Goal: Information Seeking & Learning: Find specific fact

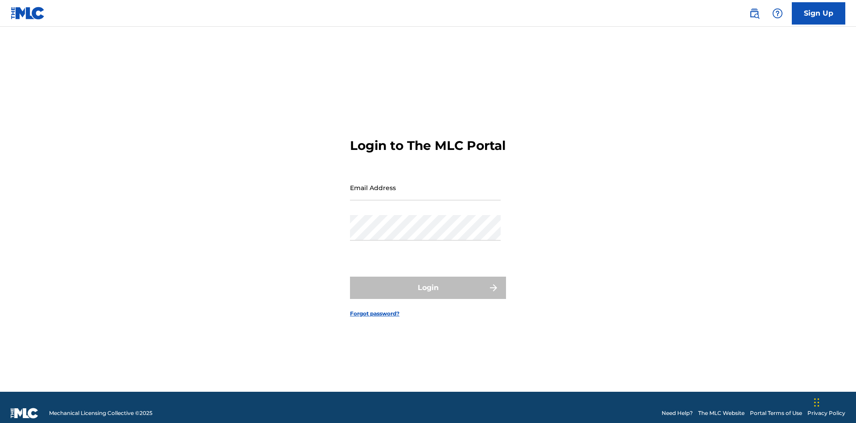
scroll to position [12, 0]
click at [426, 183] on input "Email Address" at bounding box center [425, 187] width 151 height 25
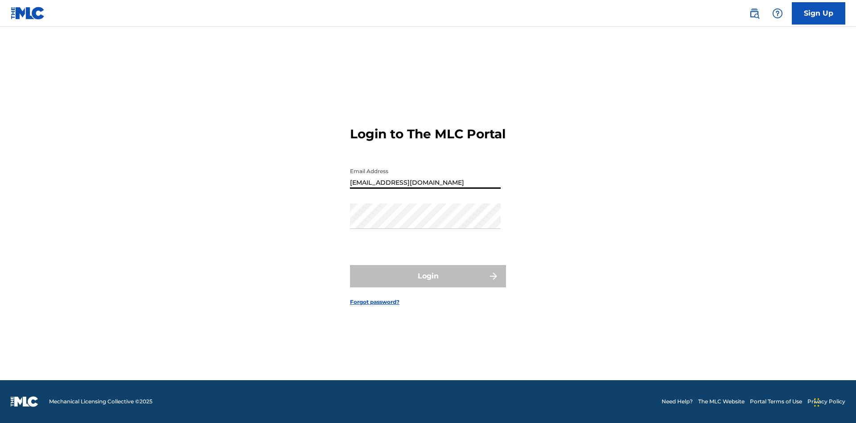
type input "[EMAIL_ADDRESS][DOMAIN_NAME]"
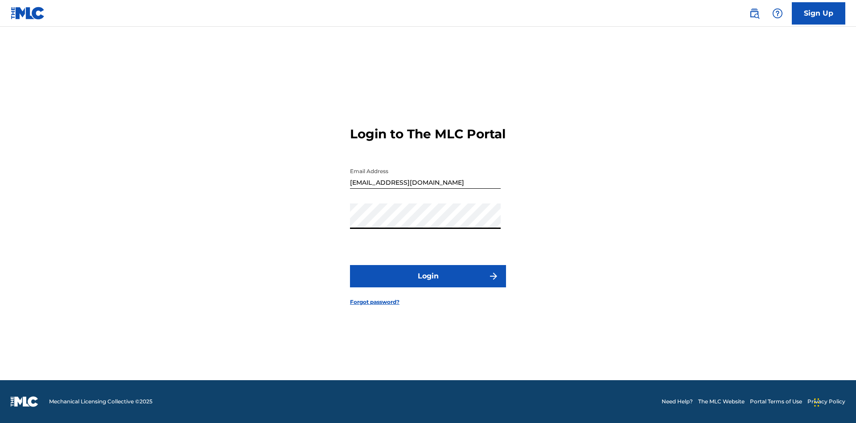
click at [428, 284] on button "Login" at bounding box center [428, 276] width 156 height 22
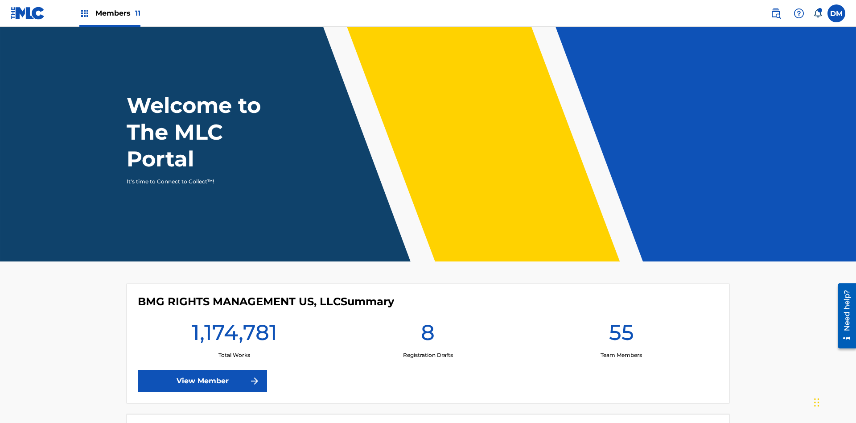
scroll to position [38, 0]
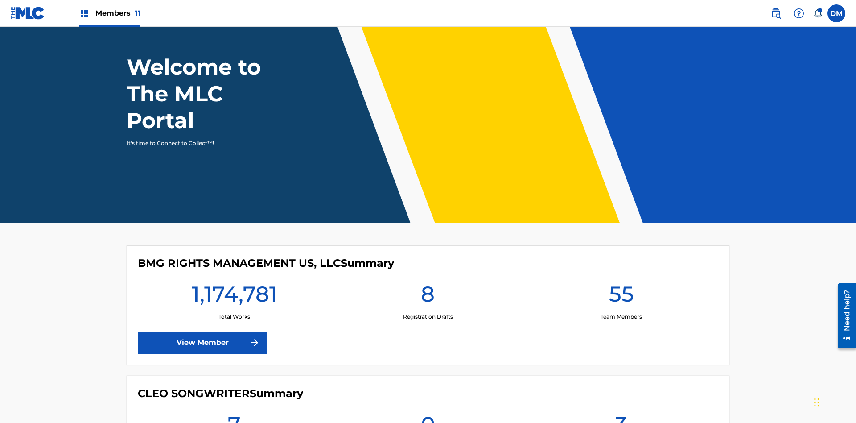
click at [110, 13] on span "Members 11" at bounding box center [117, 13] width 45 height 10
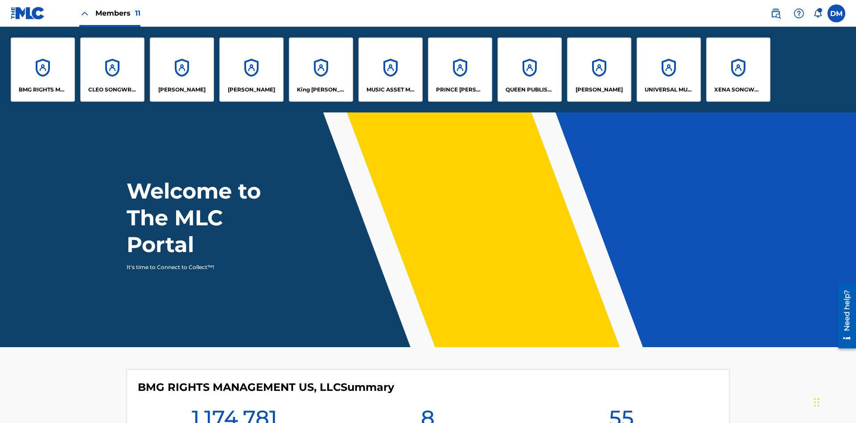
click at [669, 90] on p "UNIVERSAL MUSIC PUB GROUP" at bounding box center [669, 90] width 49 height 8
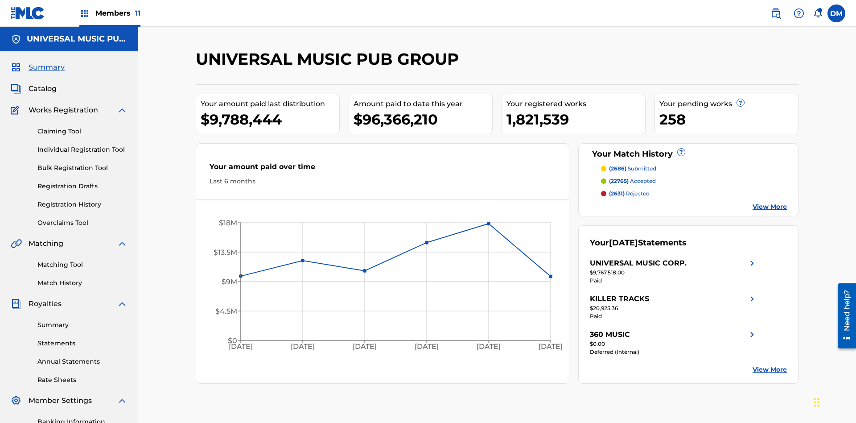
click at [83, 200] on link "Registration History" at bounding box center [82, 204] width 90 height 9
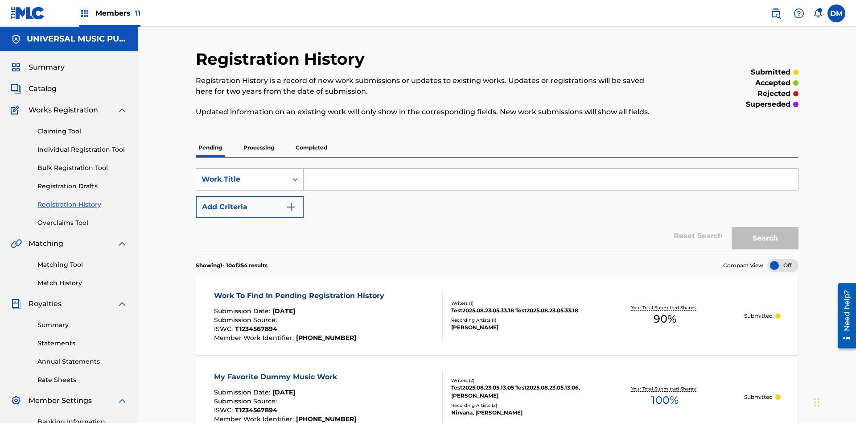
click at [311, 138] on p "Completed" at bounding box center [311, 147] width 37 height 19
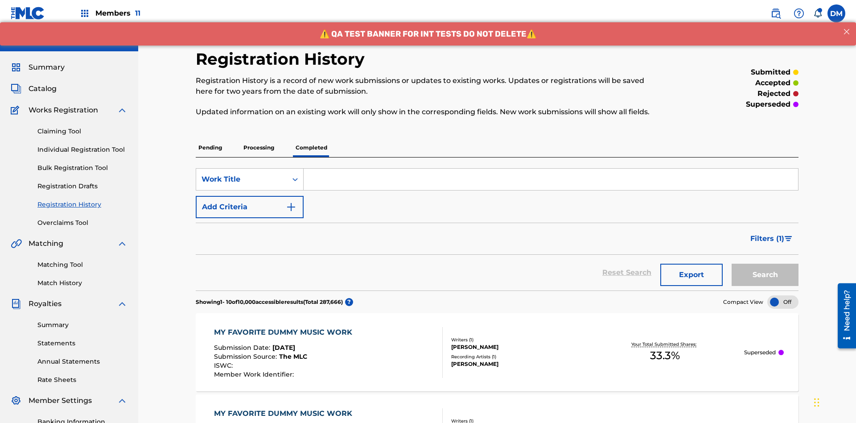
scroll to position [120, 0]
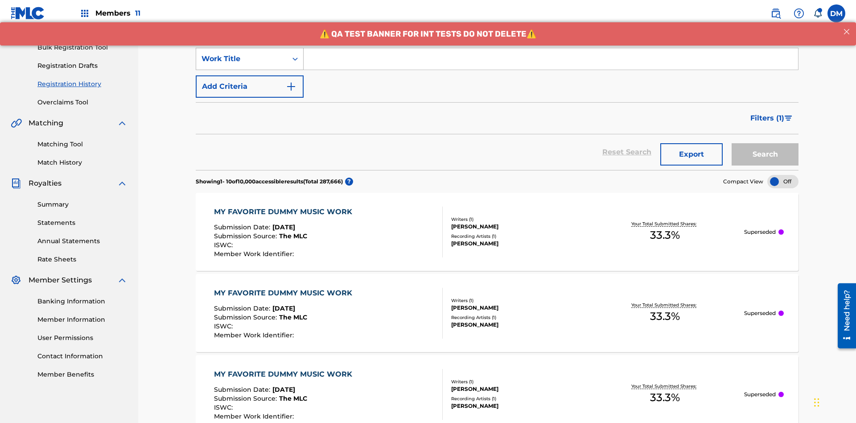
click at [242, 59] on div "Work Title" at bounding box center [242, 59] width 80 height 11
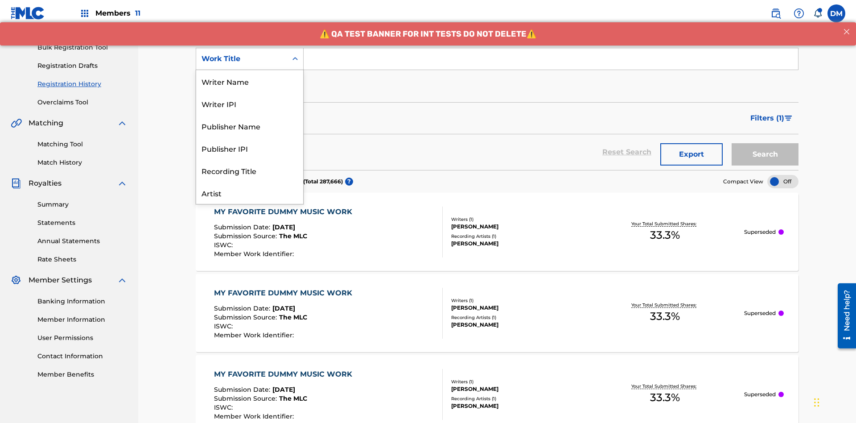
scroll to position [45, 0]
click at [250, 193] on div "Work Title" at bounding box center [249, 193] width 107 height 22
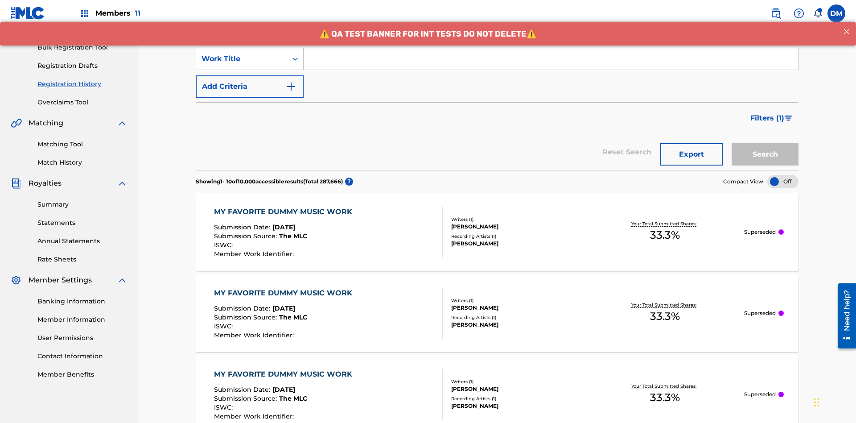
click at [250, 75] on button "Add Criteria" at bounding box center [250, 86] width 108 height 22
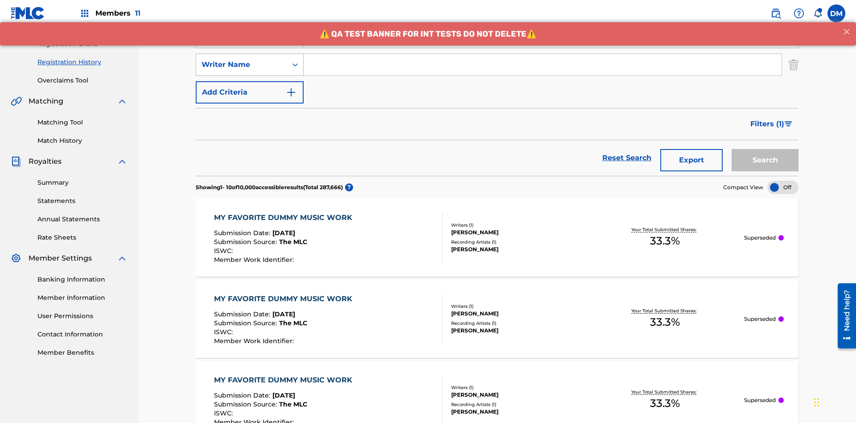
click at [242, 59] on div "Writer Name" at bounding box center [242, 64] width 80 height 11
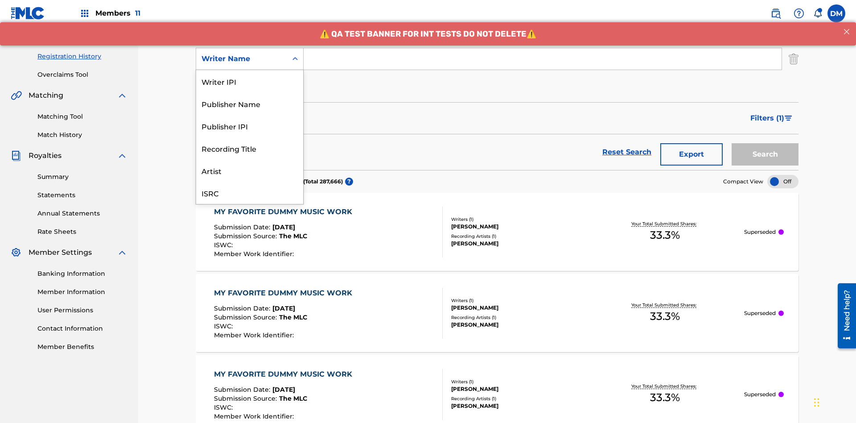
scroll to position [22, 0]
click at [250, 126] on div "Recording Title" at bounding box center [249, 126] width 107 height 22
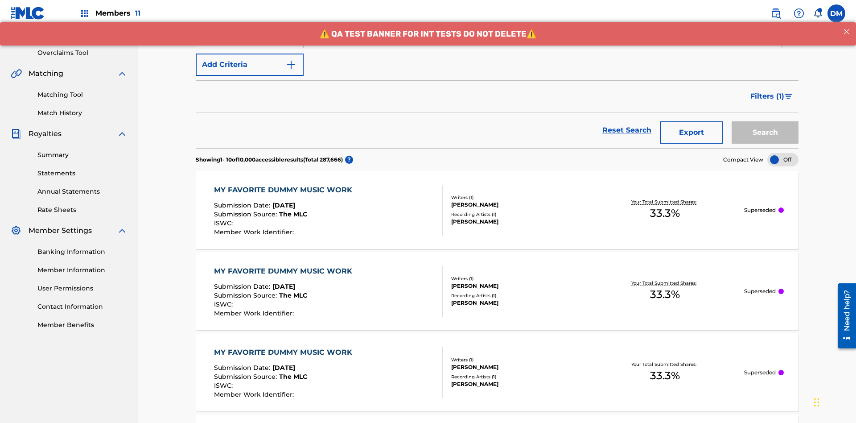
click at [250, 65] on button "Add Criteria" at bounding box center [250, 65] width 108 height 22
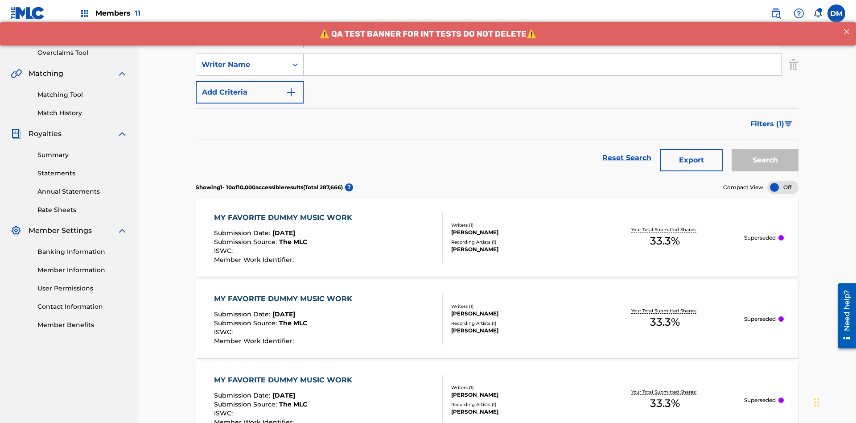
scroll to position [176, 0]
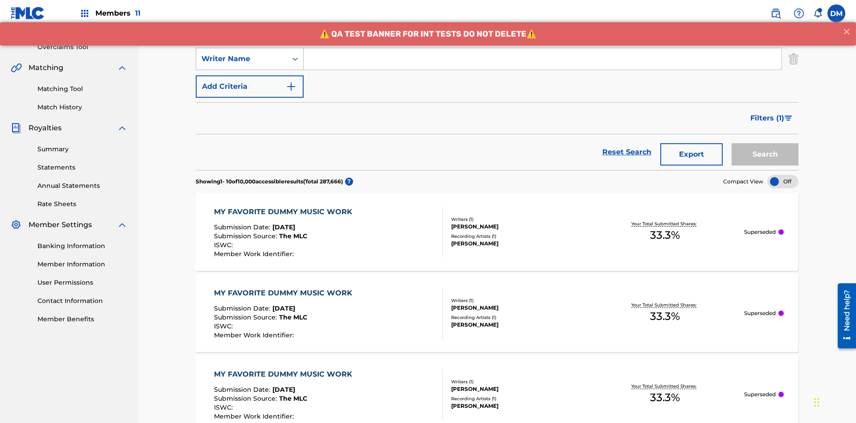
click at [242, 59] on div "Writer Name" at bounding box center [242, 59] width 80 height 11
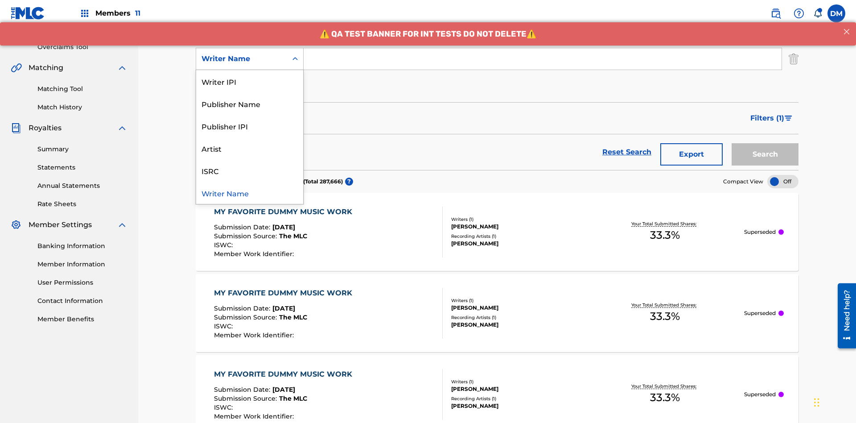
click at [250, 170] on div "ISRC" at bounding box center [249, 170] width 107 height 22
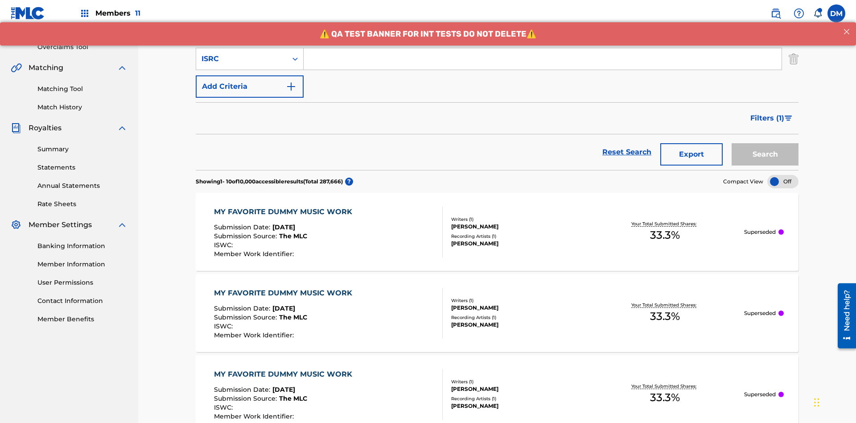
click at [250, 75] on button "Add Criteria" at bounding box center [250, 86] width 108 height 22
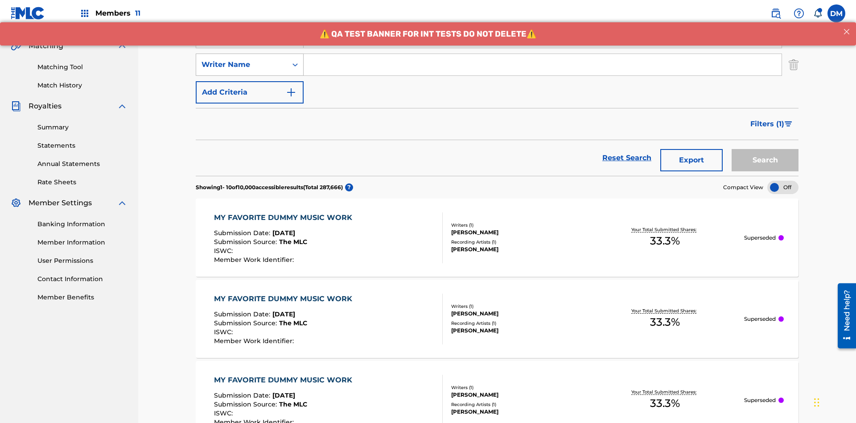
click at [242, 59] on div "Writer Name" at bounding box center [242, 64] width 80 height 11
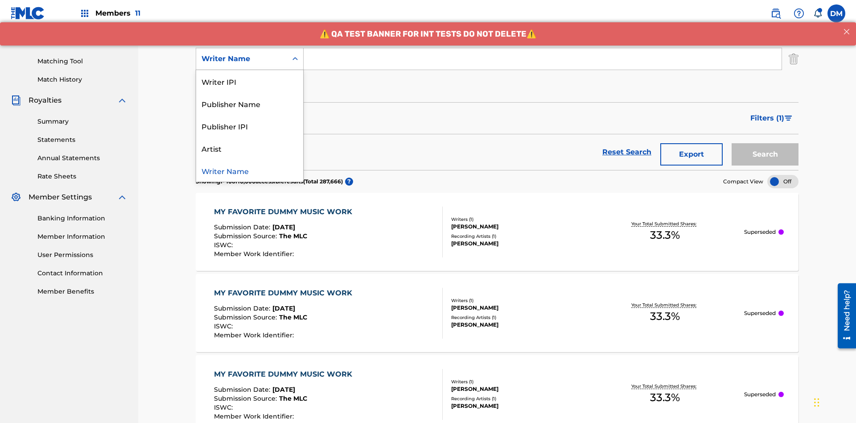
click at [250, 170] on div "Writer Name" at bounding box center [249, 170] width 107 height 22
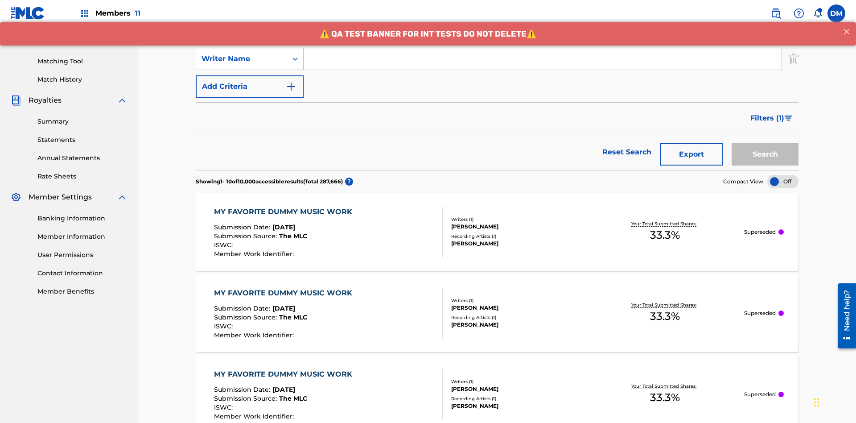
click at [250, 75] on button "Add Criteria" at bounding box center [250, 86] width 108 height 22
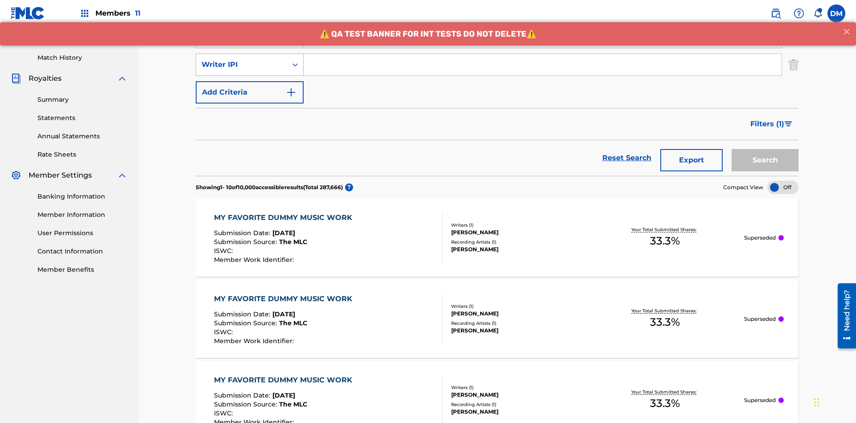
click at [242, 59] on div "Writer IPI" at bounding box center [242, 64] width 80 height 11
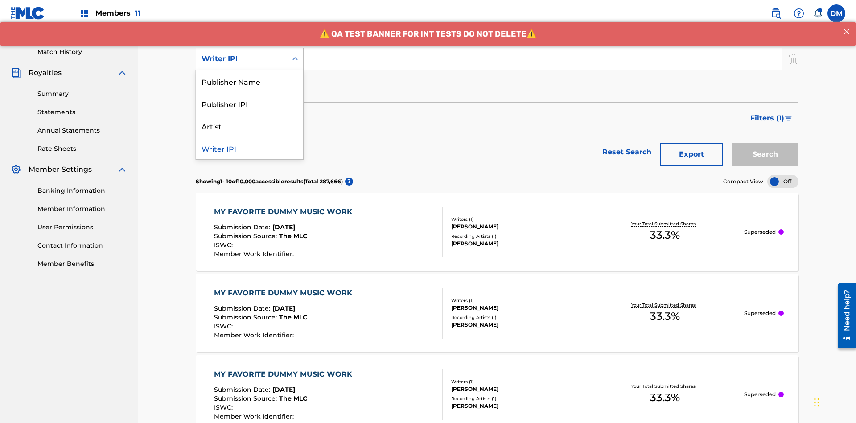
click at [250, 81] on div "Publisher Name" at bounding box center [249, 81] width 107 height 22
click at [250, 75] on button "Add Criteria" at bounding box center [250, 86] width 108 height 22
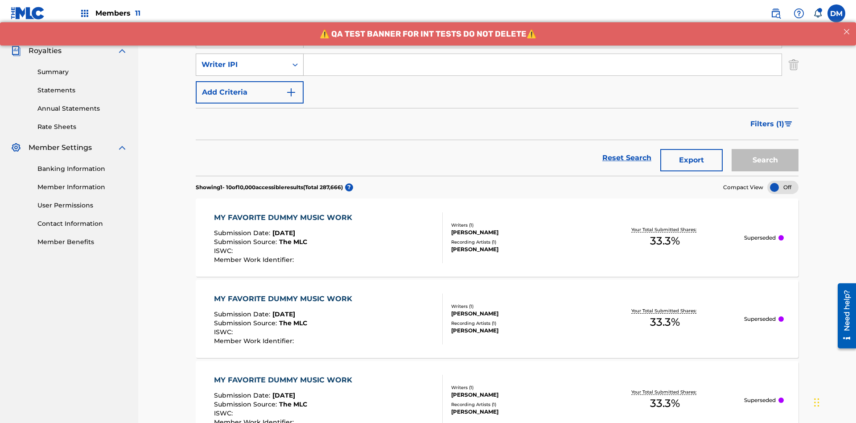
click at [242, 59] on div "Writer IPI" at bounding box center [242, 64] width 80 height 11
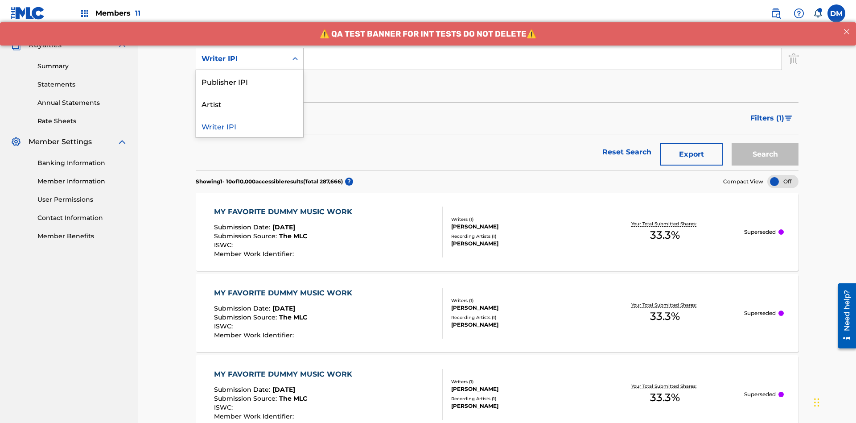
click at [250, 81] on div "Publisher IPI" at bounding box center [249, 81] width 107 height 22
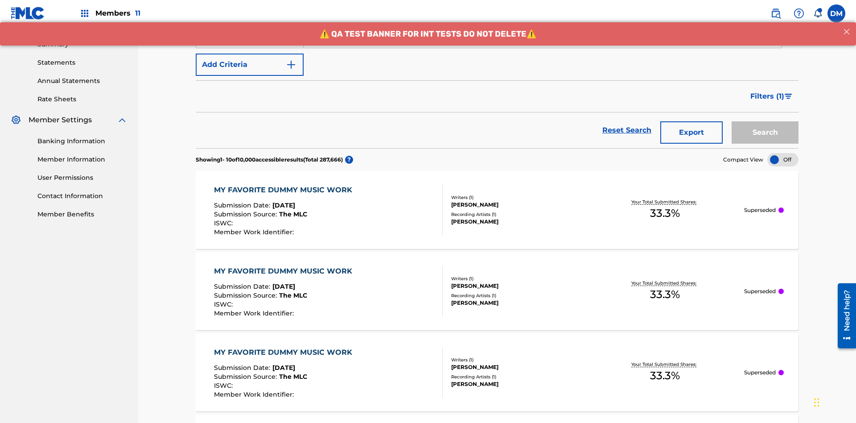
click at [250, 65] on button "Add Criteria" at bounding box center [250, 65] width 108 height 22
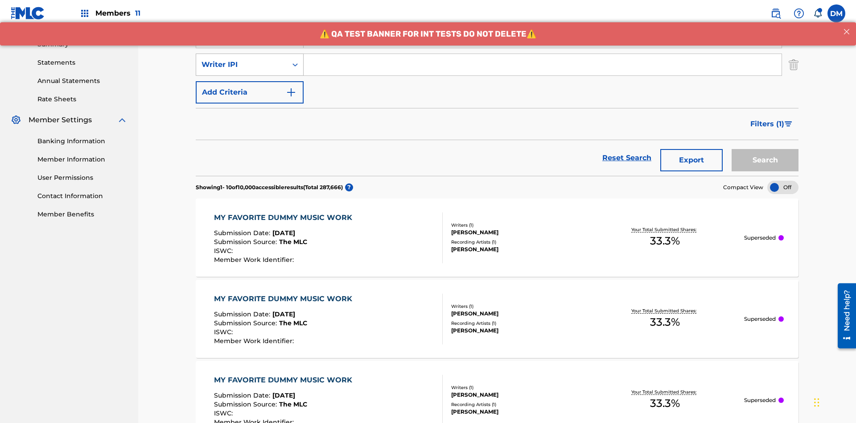
click at [242, 59] on div "Writer IPI" at bounding box center [242, 64] width 80 height 11
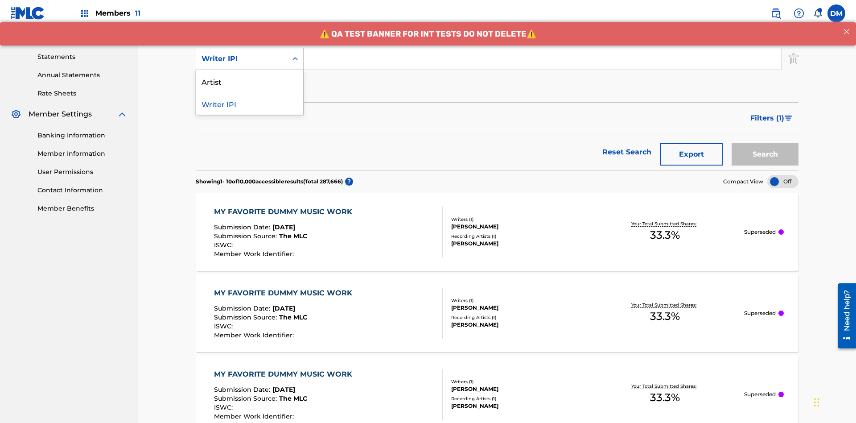
click at [250, 81] on div "Artist" at bounding box center [249, 81] width 107 height 22
click at [250, 75] on button "Add Criteria" at bounding box center [250, 86] width 108 height 22
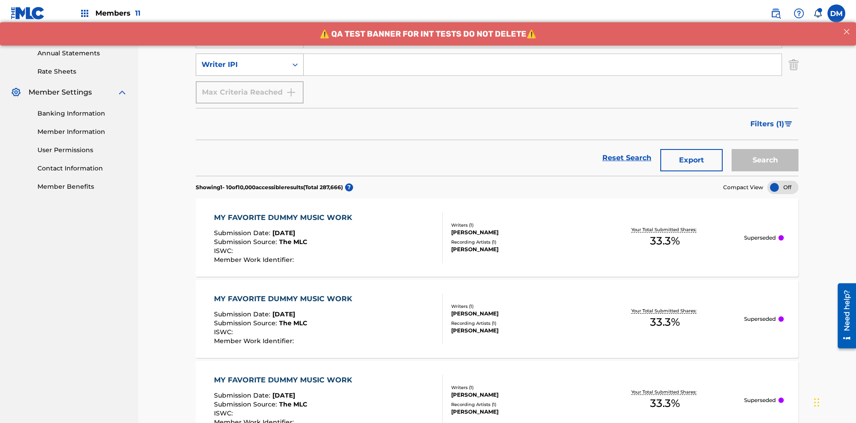
click at [242, 59] on div "Writer IPI" at bounding box center [242, 64] width 80 height 11
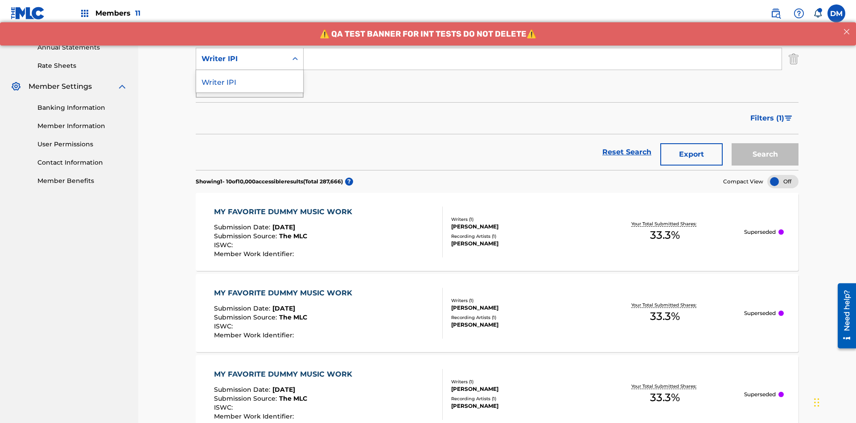
click at [250, 81] on div "Writer IPI" at bounding box center [249, 81] width 107 height 22
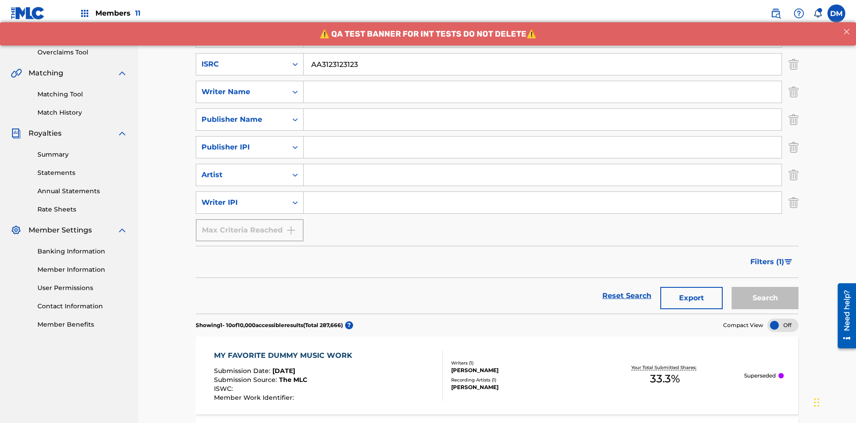
scroll to position [115, 0]
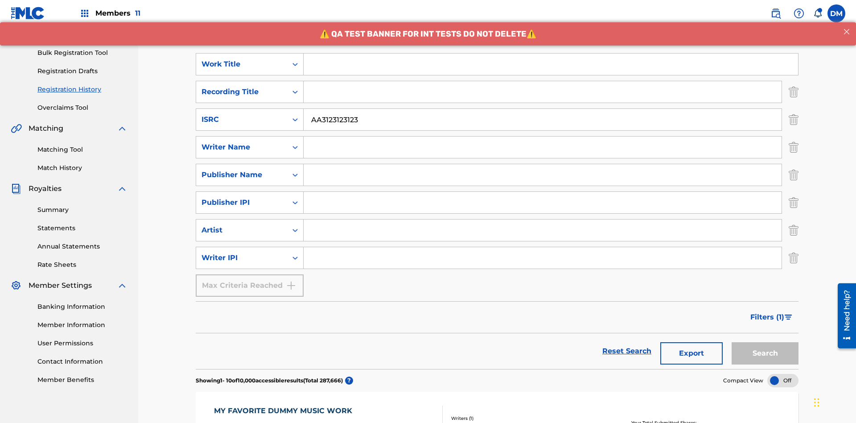
type input "AA3123123123"
click at [551, 64] on input "Search Form" at bounding box center [551, 64] width 495 height 21
type input "MY FAVORITE DUMMY MUSIC WORK"
click at [543, 136] on input "Search Form" at bounding box center [543, 146] width 478 height 21
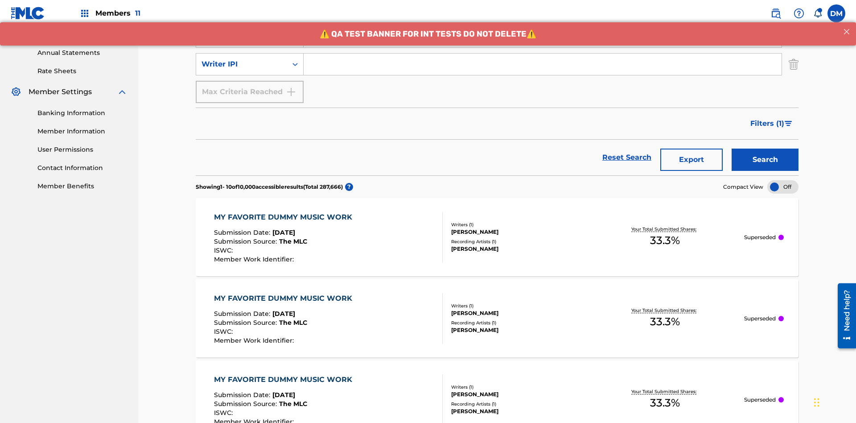
type input "BERKOWITZ"
click at [543, 64] on input "Search Form" at bounding box center [543, 64] width 478 height 21
type input "00741807247"
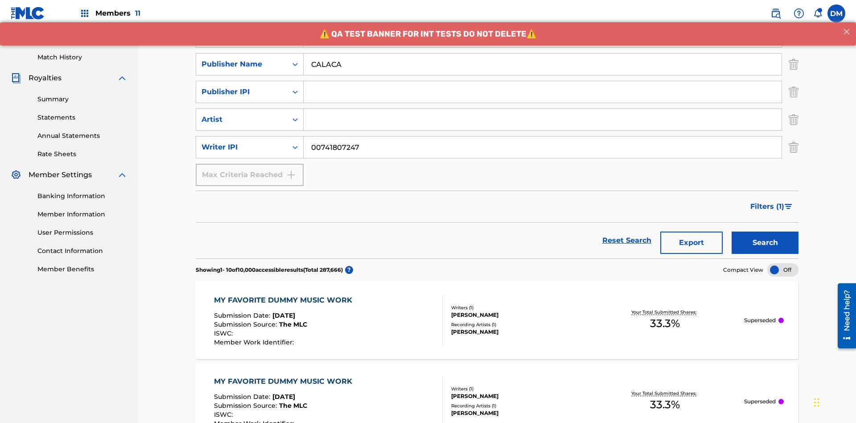
type input "CALACA"
click at [543, 81] on input "Search Form" at bounding box center [543, 91] width 478 height 21
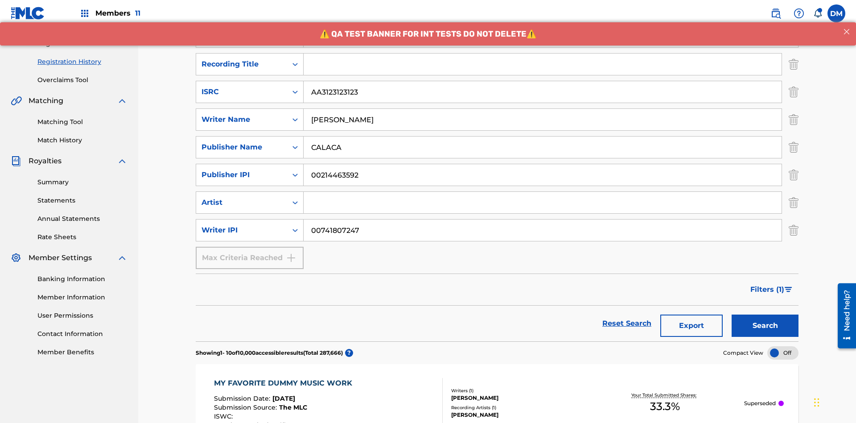
type input "00214463592"
click at [543, 64] on input "Search Form" at bounding box center [543, 64] width 478 height 21
type input "Best Song Ever"
click at [543, 192] on input "Search Form" at bounding box center [543, 202] width 478 height 21
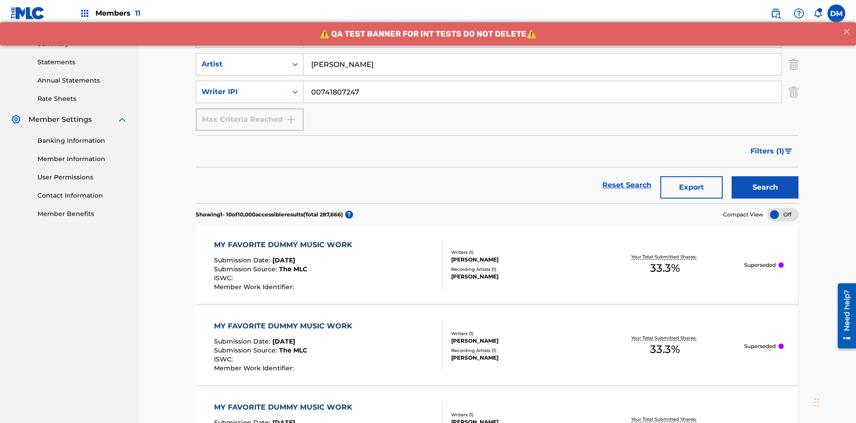
type input "Joe Lewis"
click at [765, 176] on button "Search" at bounding box center [765, 187] width 67 height 22
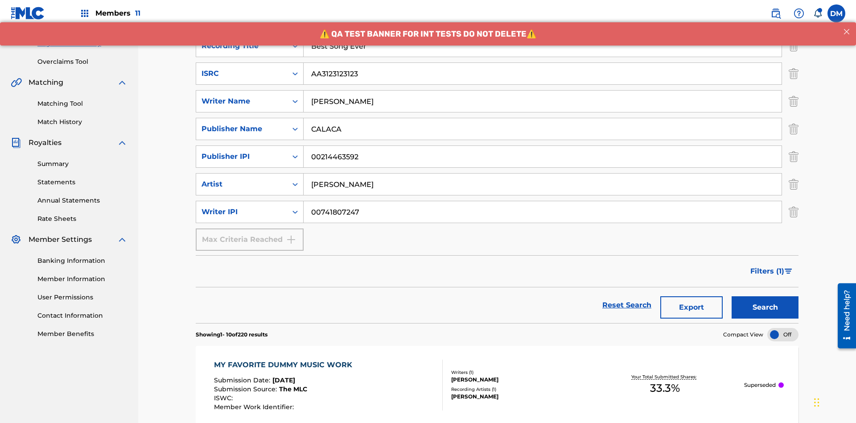
scroll to position [435, 0]
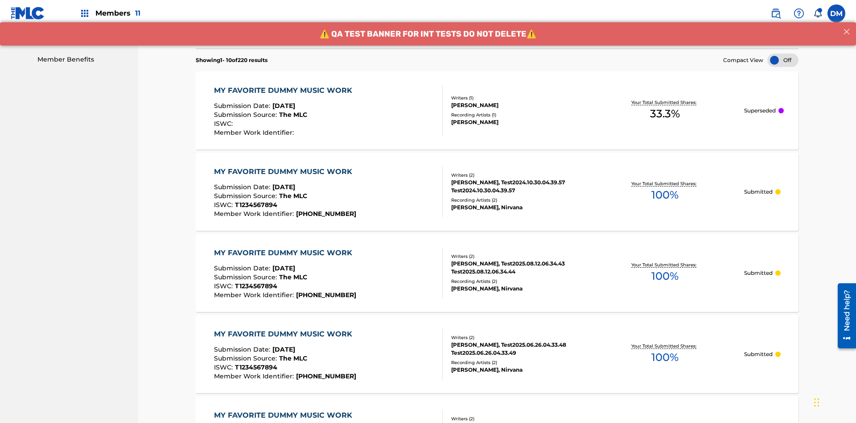
click at [284, 85] on div "MY FAVORITE DUMMY MUSIC WORK" at bounding box center [285, 90] width 143 height 11
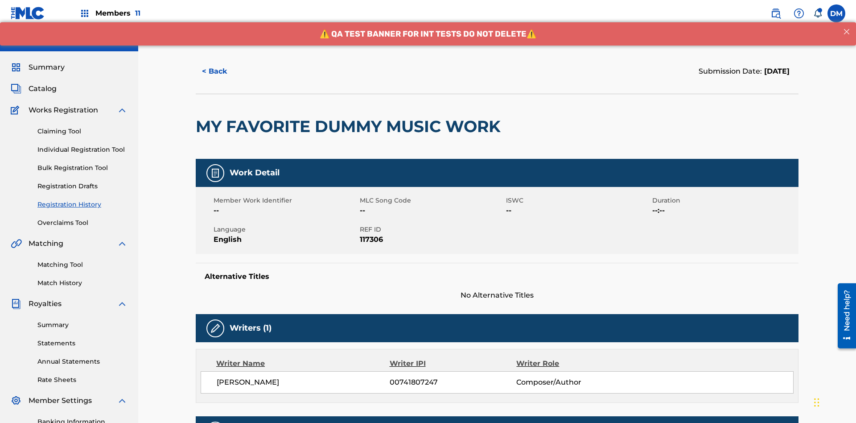
scroll to position [263, 0]
